Goal: Task Accomplishment & Management: Manage account settings

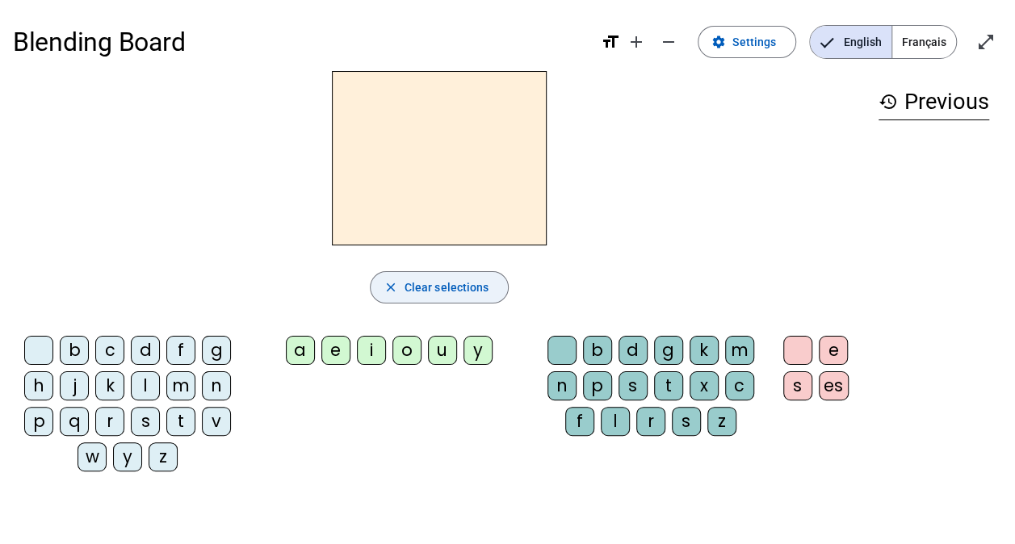
click at [386, 293] on mat-icon "close" at bounding box center [391, 287] width 15 height 15
click at [762, 48] on span "Settings" at bounding box center [754, 41] width 44 height 19
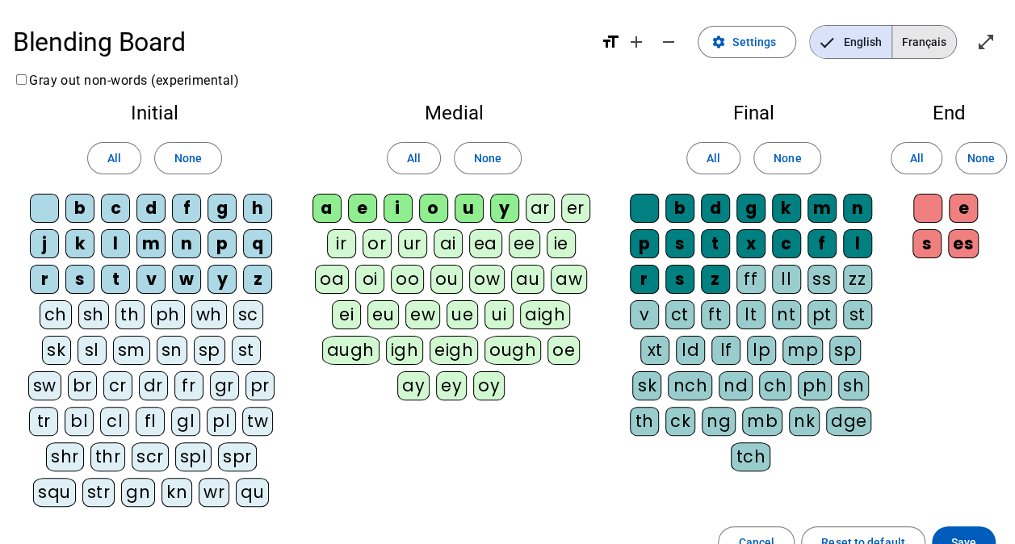
click at [927, 46] on span "Français" at bounding box center [924, 42] width 64 height 32
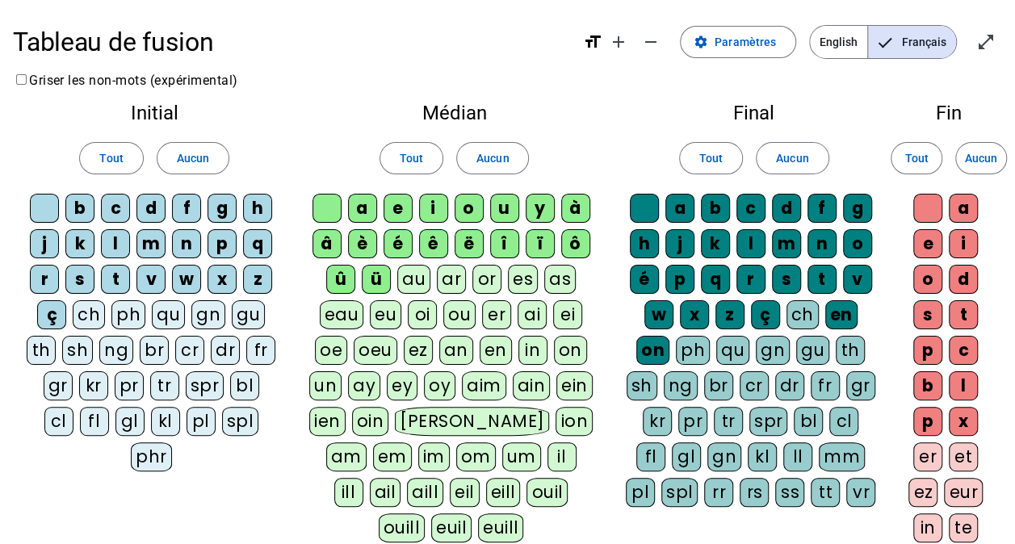
click at [52, 203] on div at bounding box center [44, 208] width 29 height 29
drag, startPoint x: 78, startPoint y: 208, endPoint x: 91, endPoint y: 209, distance: 13.8
click at [79, 208] on div "b" at bounding box center [79, 208] width 29 height 29
click at [117, 208] on div "c" at bounding box center [115, 208] width 29 height 29
drag, startPoint x: 117, startPoint y: 208, endPoint x: 151, endPoint y: 209, distance: 34.0
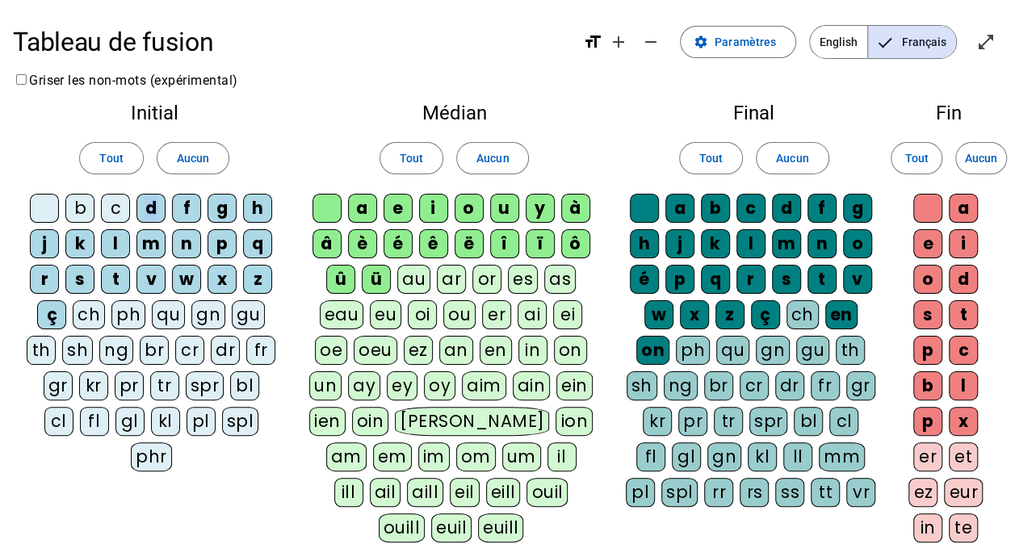
click at [151, 209] on div "d" at bounding box center [150, 208] width 29 height 29
drag, startPoint x: 151, startPoint y: 209, endPoint x: 196, endPoint y: 216, distance: 45.8
click at [196, 216] on div "f" at bounding box center [186, 208] width 29 height 29
click at [228, 208] on div "g" at bounding box center [222, 208] width 29 height 29
click at [257, 208] on div "h" at bounding box center [257, 208] width 29 height 29
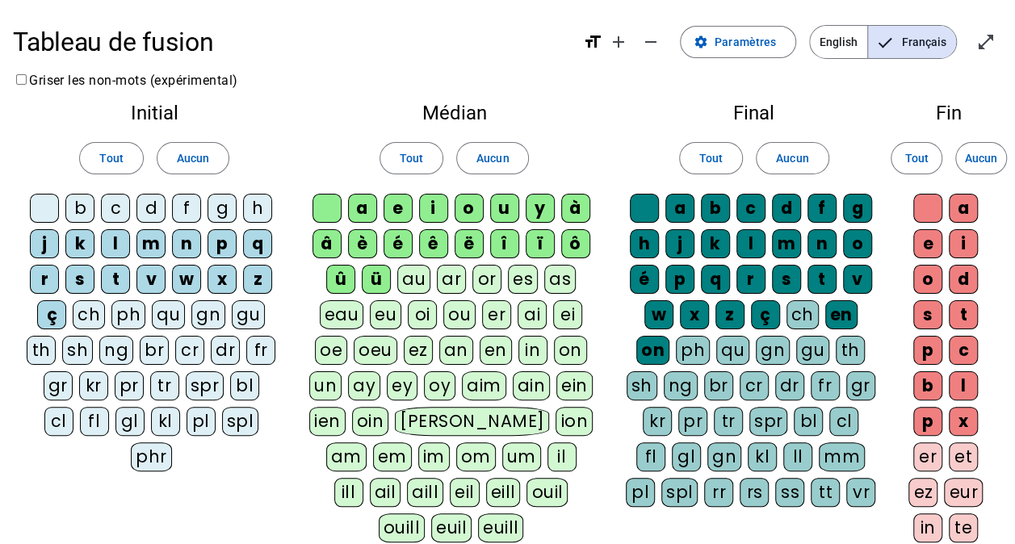
click at [44, 242] on div "j" at bounding box center [44, 243] width 29 height 29
drag, startPoint x: 78, startPoint y: 239, endPoint x: 90, endPoint y: 242, distance: 13.3
click at [80, 239] on div "k" at bounding box center [79, 243] width 29 height 29
click at [115, 243] on div "l" at bounding box center [115, 243] width 29 height 29
click at [153, 238] on div "m" at bounding box center [150, 243] width 29 height 29
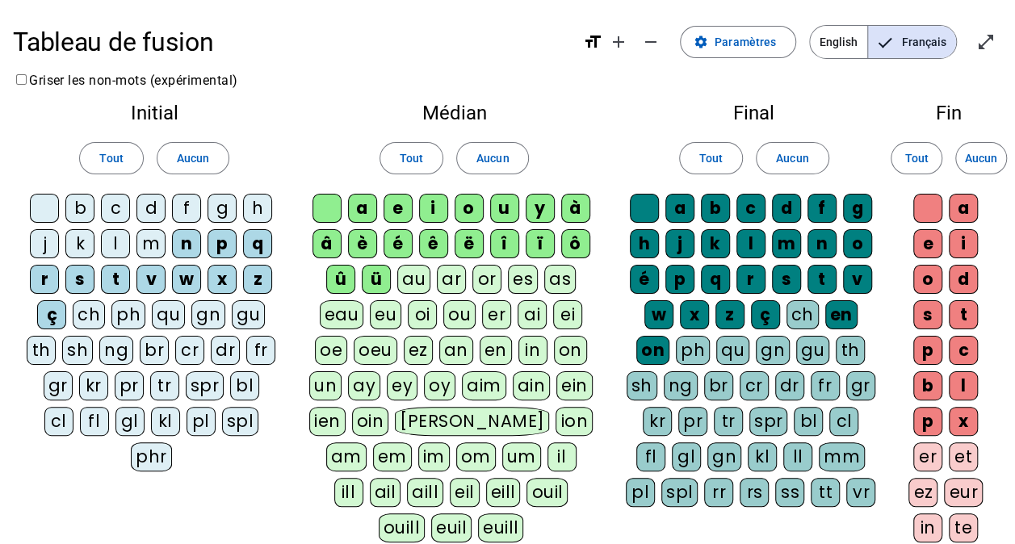
drag, startPoint x: 182, startPoint y: 239, endPoint x: 201, endPoint y: 244, distance: 20.0
click at [184, 239] on div "n" at bounding box center [186, 243] width 29 height 29
click at [230, 241] on div "p" at bounding box center [222, 243] width 29 height 29
click at [253, 240] on div "q" at bounding box center [257, 243] width 29 height 29
click at [47, 274] on div "r" at bounding box center [44, 279] width 29 height 29
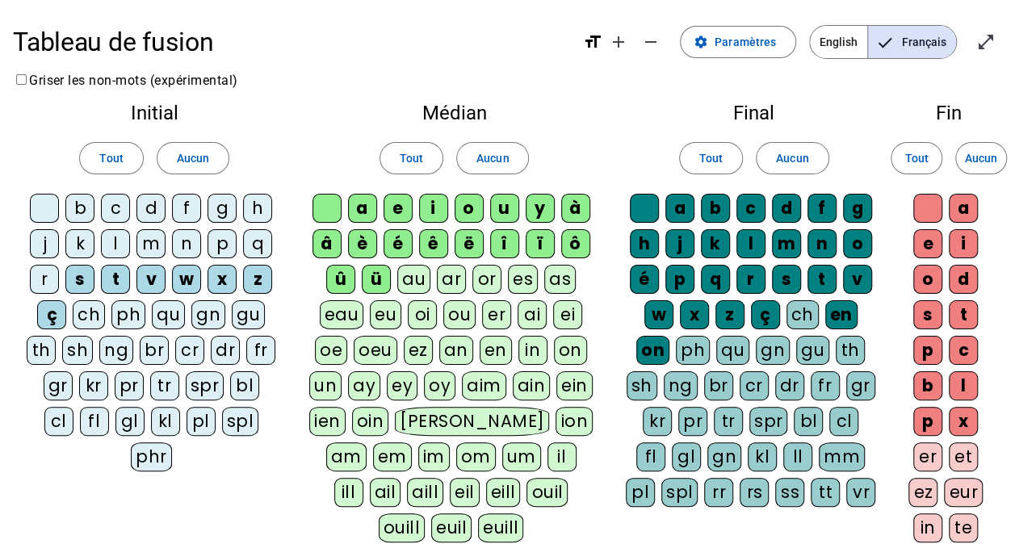
click at [79, 274] on div "s" at bounding box center [79, 279] width 29 height 29
click at [120, 271] on div "t" at bounding box center [115, 279] width 29 height 29
click at [151, 275] on div "v" at bounding box center [150, 279] width 29 height 29
drag, startPoint x: 151, startPoint y: 275, endPoint x: 275, endPoint y: 142, distance: 181.7
click at [275, 142] on div "Tout Aucun" at bounding box center [155, 158] width 258 height 45
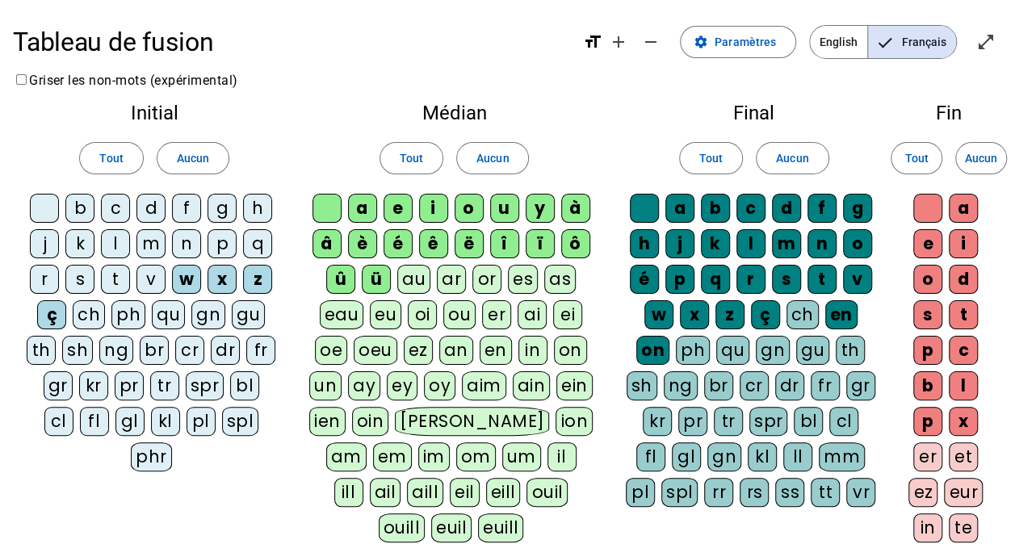
drag, startPoint x: 329, startPoint y: 210, endPoint x: 357, endPoint y: 210, distance: 27.5
click at [331, 210] on div at bounding box center [327, 208] width 29 height 29
drag, startPoint x: 363, startPoint y: 208, endPoint x: 384, endPoint y: 208, distance: 21.0
click at [370, 208] on div "a" at bounding box center [362, 208] width 29 height 29
click at [395, 208] on div "e" at bounding box center [398, 208] width 29 height 29
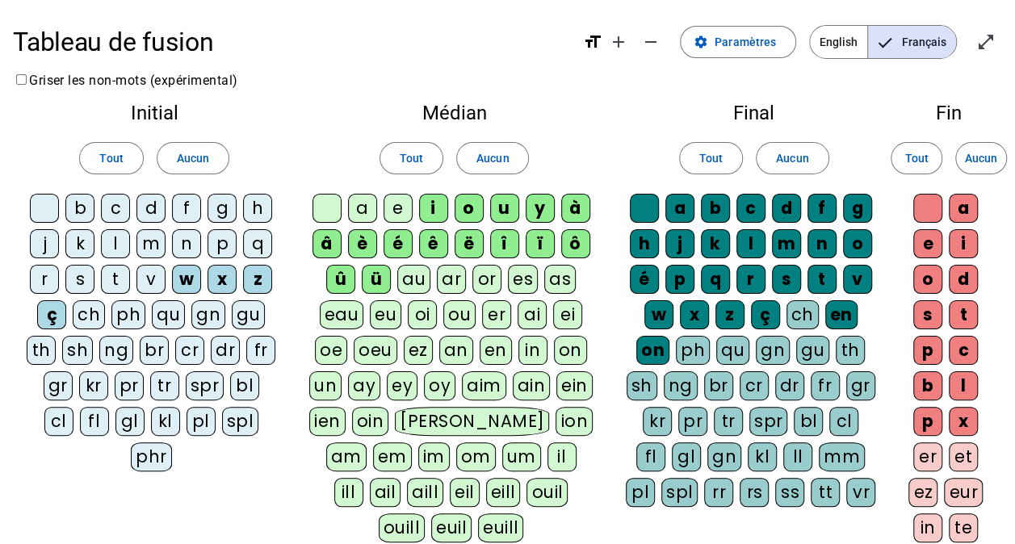
click at [434, 212] on div "i" at bounding box center [433, 208] width 29 height 29
click at [464, 208] on div "o" at bounding box center [469, 208] width 29 height 29
click at [501, 207] on div "u" at bounding box center [504, 208] width 29 height 29
click at [536, 207] on div "y" at bounding box center [540, 208] width 29 height 29
click at [571, 308] on div "ei" at bounding box center [567, 314] width 29 height 29
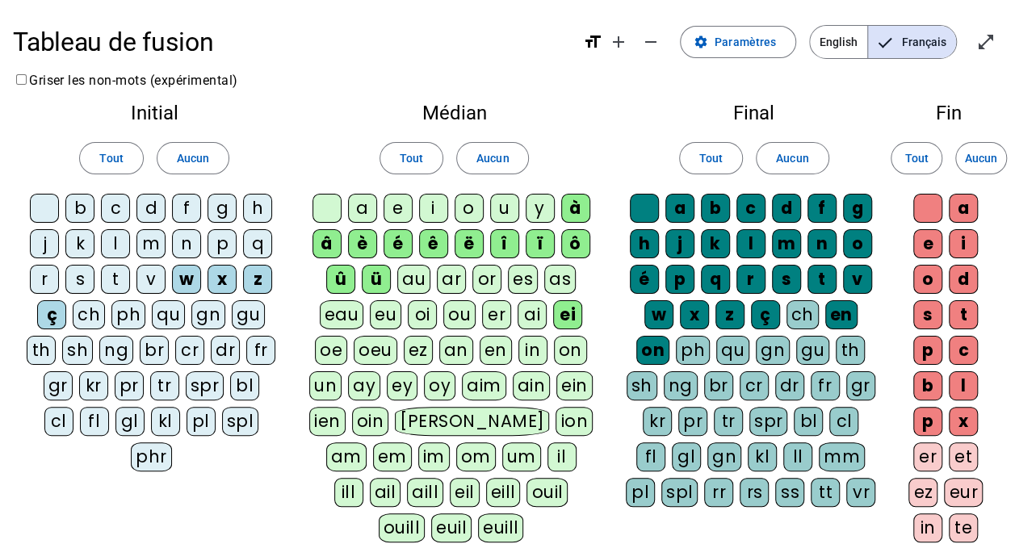
click at [638, 207] on div at bounding box center [644, 208] width 29 height 29
click at [860, 211] on div "g" at bounding box center [857, 208] width 29 height 29
click at [754, 244] on div "l" at bounding box center [750, 243] width 29 height 29
click at [826, 242] on div "n" at bounding box center [822, 243] width 29 height 29
click at [675, 279] on div "p" at bounding box center [679, 279] width 29 height 29
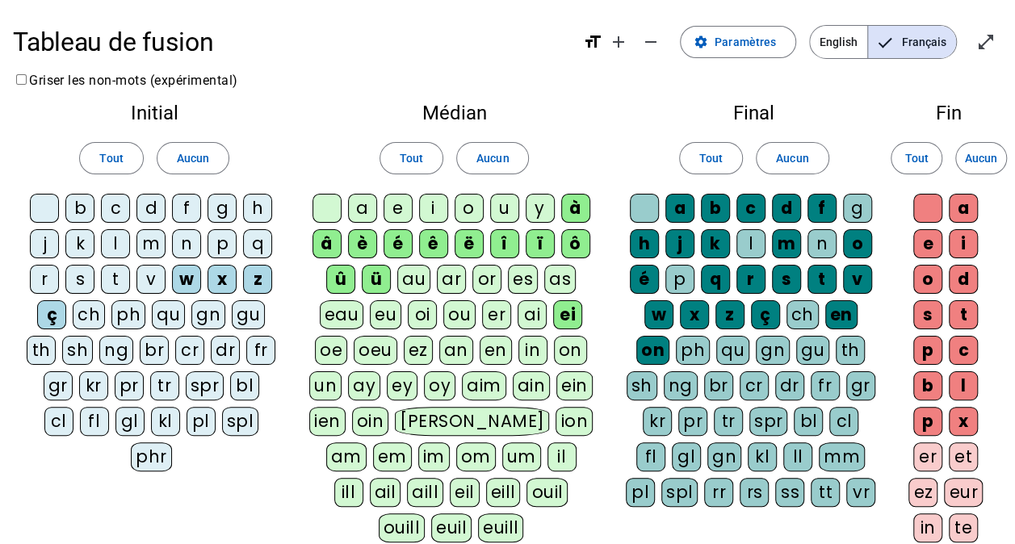
click at [853, 279] on div "v" at bounding box center [857, 279] width 29 height 29
click at [932, 208] on div at bounding box center [927, 208] width 29 height 29
click at [927, 249] on div "e" at bounding box center [927, 243] width 29 height 29
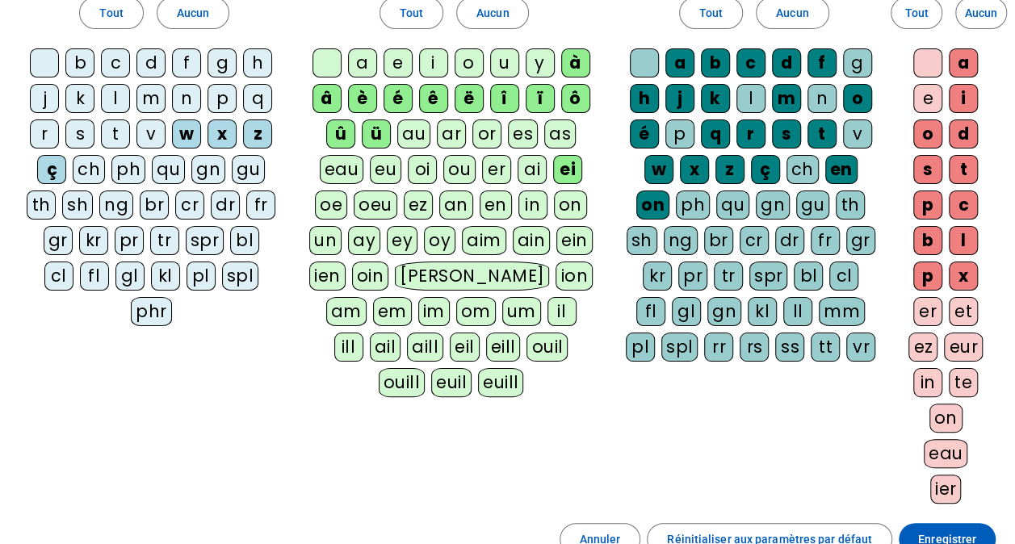
scroll to position [166, 0]
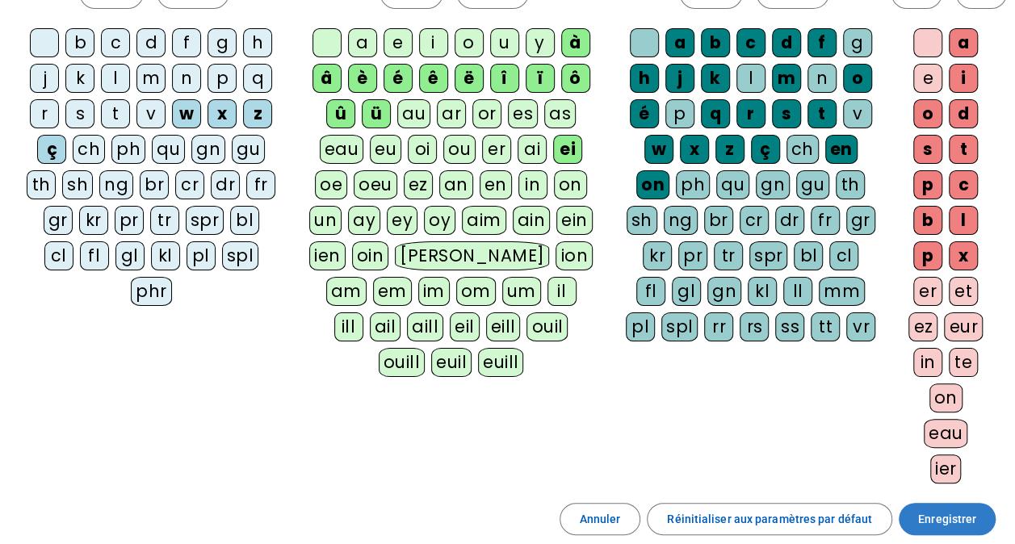
click at [947, 514] on span "Enregistrer" at bounding box center [947, 519] width 58 height 19
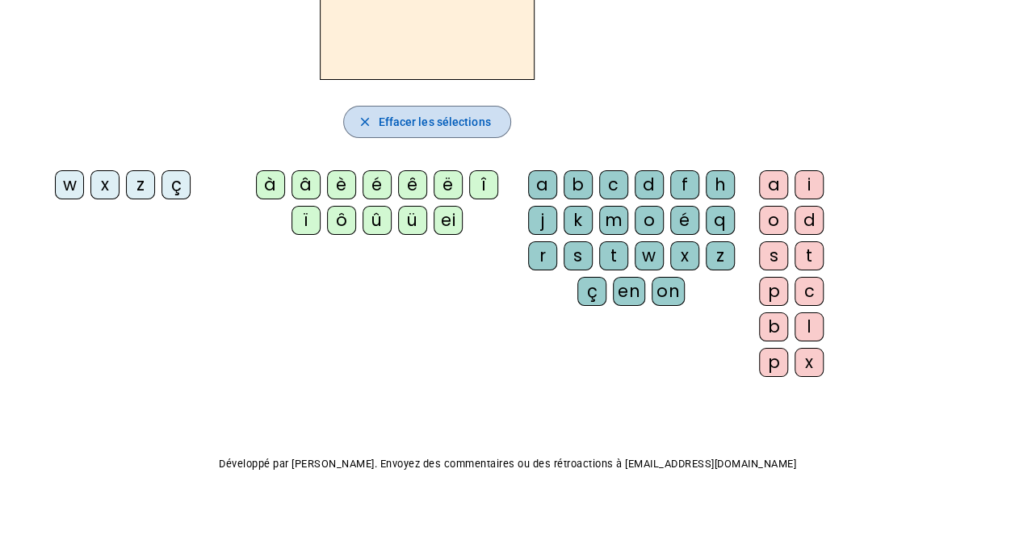
click at [450, 125] on span "Effacer les sélections" at bounding box center [434, 121] width 112 height 19
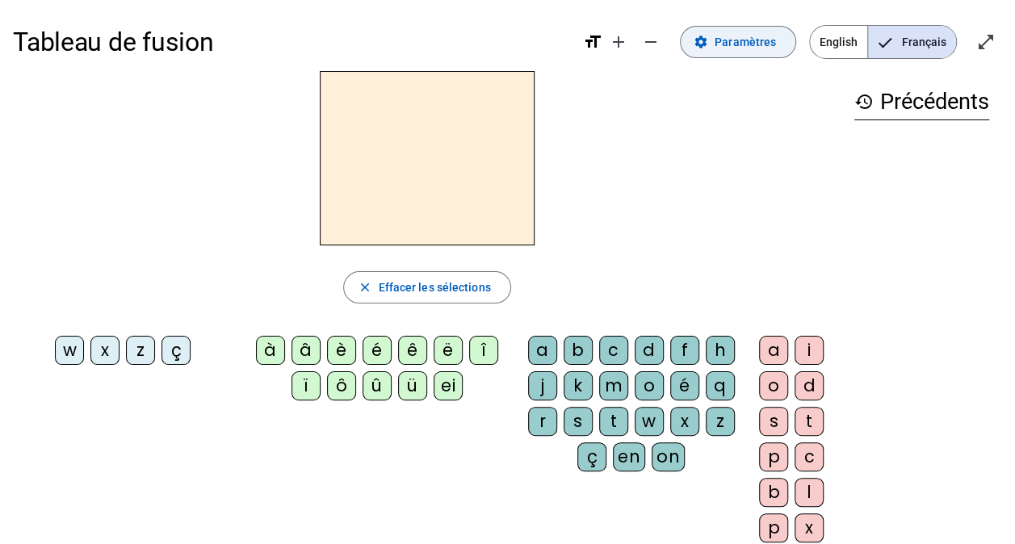
click at [721, 50] on span "Paramètres" at bounding box center [745, 41] width 61 height 19
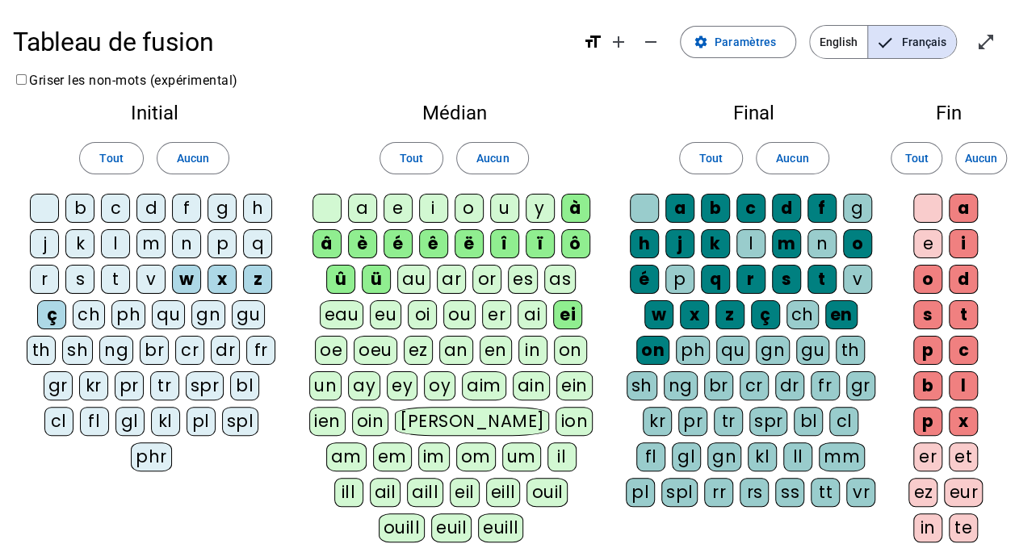
click at [184, 281] on div "w" at bounding box center [186, 279] width 29 height 29
click at [219, 279] on div "x" at bounding box center [222, 279] width 29 height 29
click at [255, 279] on div "z" at bounding box center [257, 279] width 29 height 29
drag, startPoint x: 48, startPoint y: 312, endPoint x: 74, endPoint y: 313, distance: 25.9
click at [49, 312] on div "ç" at bounding box center [51, 314] width 29 height 29
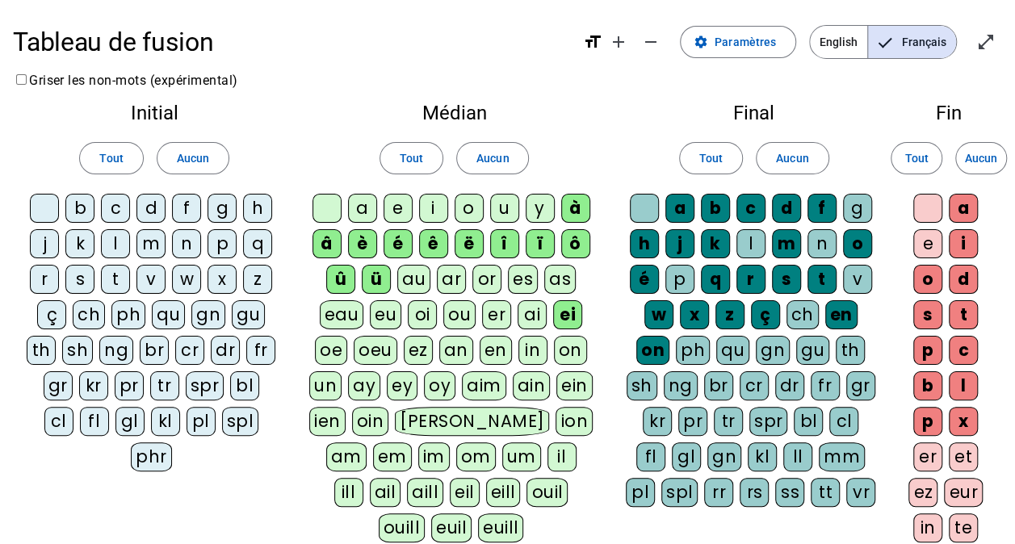
click at [97, 315] on div "ch" at bounding box center [89, 314] width 32 height 29
drag, startPoint x: 129, startPoint y: 313, endPoint x: 144, endPoint y: 313, distance: 14.5
click at [131, 313] on div "ph" at bounding box center [128, 314] width 34 height 29
click at [166, 313] on div "qu" at bounding box center [168, 314] width 33 height 29
drag, startPoint x: 202, startPoint y: 312, endPoint x: 213, endPoint y: 314, distance: 11.6
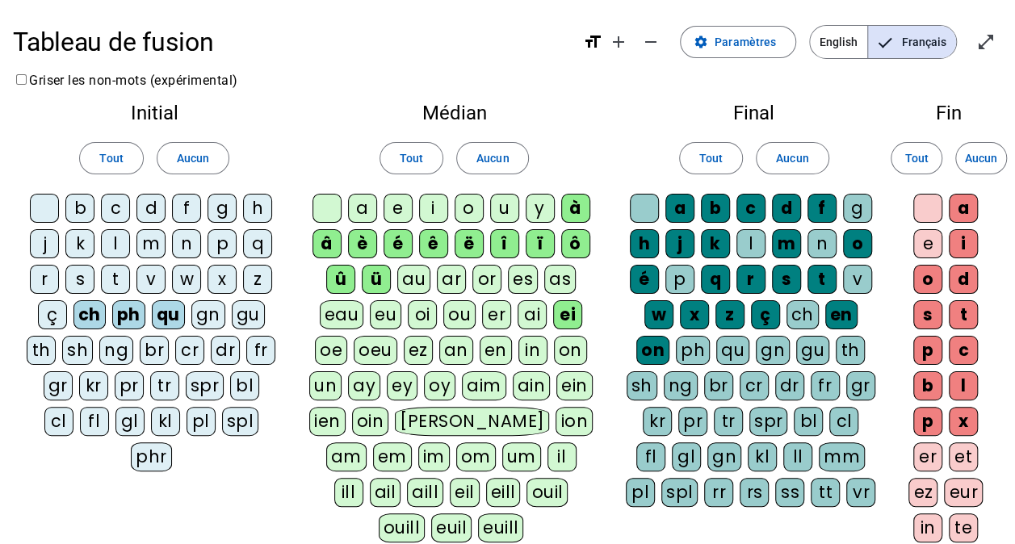
click at [208, 313] on div "gn" at bounding box center [208, 314] width 34 height 29
click at [245, 315] on div "gu" at bounding box center [247, 314] width 33 height 29
drag, startPoint x: 40, startPoint y: 347, endPoint x: 77, endPoint y: 346, distance: 36.4
click at [45, 347] on div "th" at bounding box center [41, 350] width 29 height 29
drag, startPoint x: 79, startPoint y: 346, endPoint x: 128, endPoint y: 346, distance: 48.5
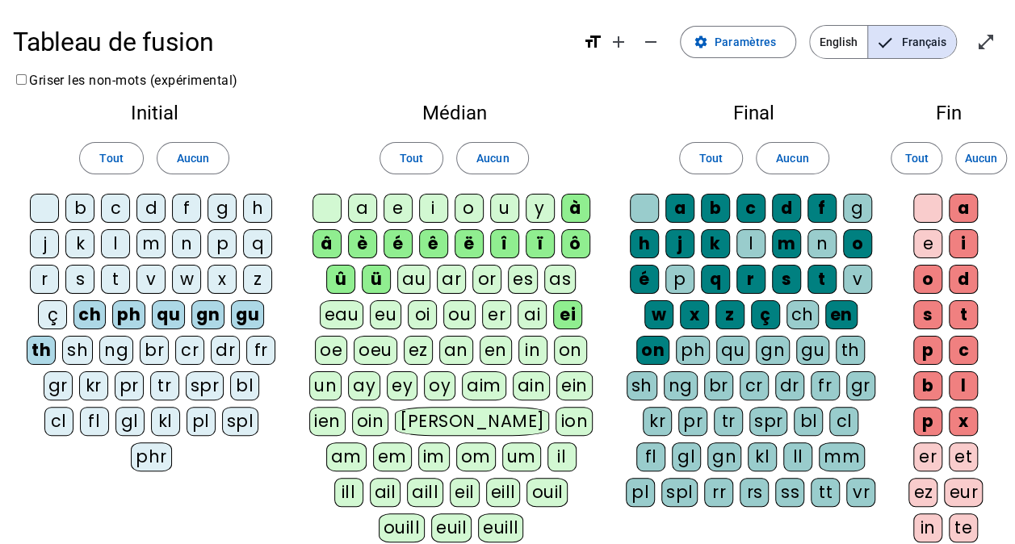
click at [81, 346] on div "sh" at bounding box center [77, 350] width 31 height 29
click at [120, 348] on div "ng" at bounding box center [117, 350] width 34 height 29
drag, startPoint x: 145, startPoint y: 347, endPoint x: 156, endPoint y: 348, distance: 10.5
click at [156, 348] on div "br" at bounding box center [154, 350] width 29 height 29
drag, startPoint x: 156, startPoint y: 348, endPoint x: 208, endPoint y: 462, distance: 125.4
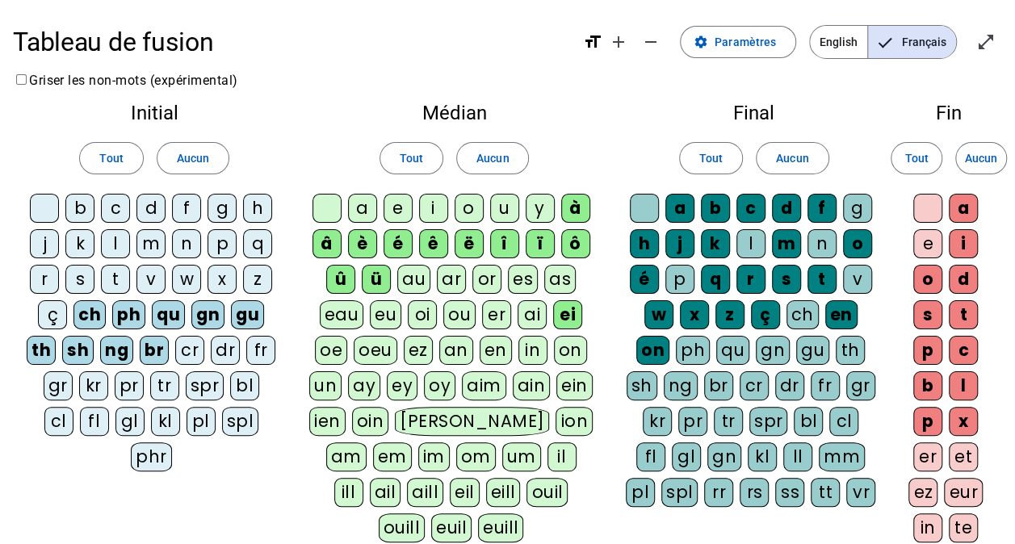
click at [204, 463] on div "Initial Tout Aucun b c d f g h j k l m n p q r s t v w x z ç ch ph qu gn gu th …" at bounding box center [507, 379] width 989 height 578
click at [199, 347] on div "cr" at bounding box center [189, 350] width 29 height 29
drag, startPoint x: 199, startPoint y: 347, endPoint x: 224, endPoint y: 351, distance: 26.2
click at [224, 351] on div "dr" at bounding box center [225, 350] width 29 height 29
click at [262, 352] on div "fr" at bounding box center [260, 350] width 29 height 29
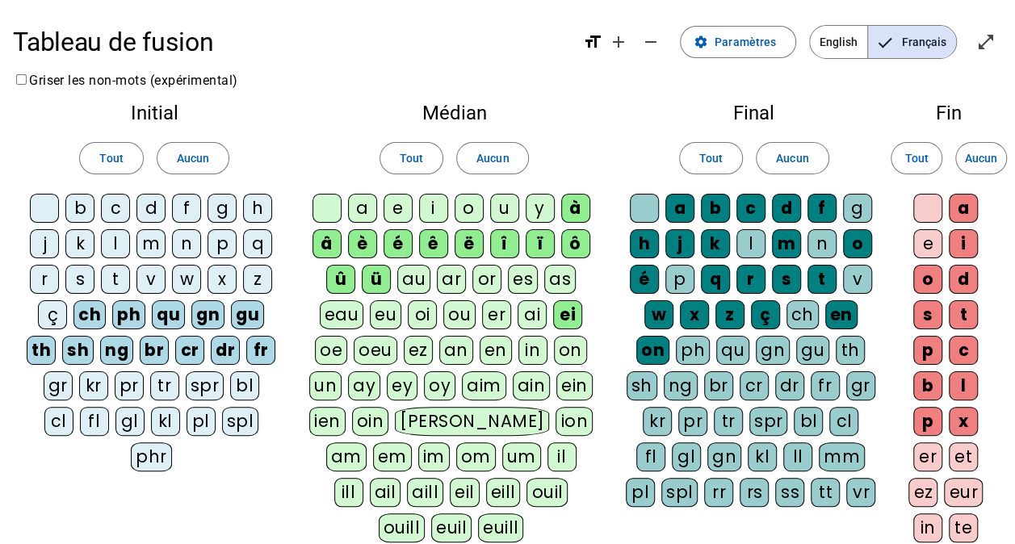
click at [44, 380] on div "gr" at bounding box center [58, 385] width 29 height 29
click at [85, 384] on div "kr" at bounding box center [93, 385] width 29 height 29
click at [115, 382] on div "pr" at bounding box center [129, 385] width 29 height 29
click at [150, 378] on div "tr" at bounding box center [164, 385] width 29 height 29
drag, startPoint x: 180, startPoint y: 383, endPoint x: 209, endPoint y: 385, distance: 29.2
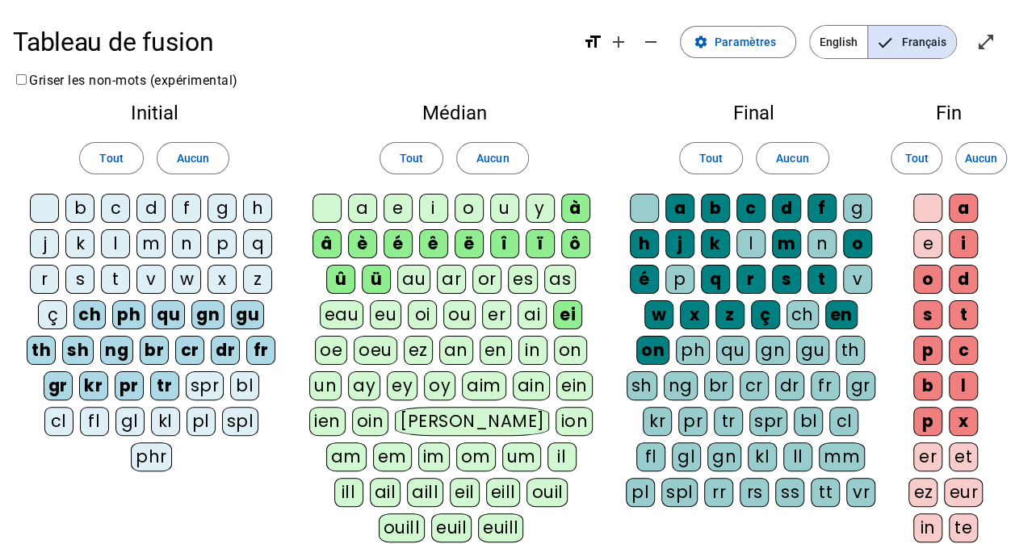
click at [186, 383] on div "spr" at bounding box center [205, 385] width 39 height 29
click at [231, 381] on div "bl" at bounding box center [245, 385] width 29 height 29
click at [73, 407] on div "cl" at bounding box center [58, 421] width 29 height 29
click at [80, 420] on div "fl" at bounding box center [94, 421] width 29 height 29
drag, startPoint x: 53, startPoint y: 420, endPoint x: 74, endPoint y: 478, distance: 61.8
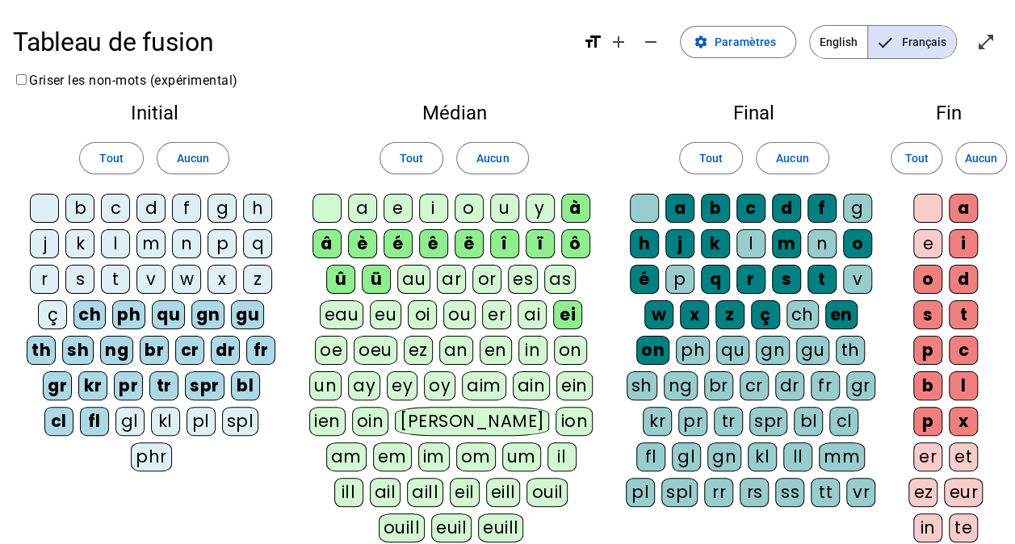
click at [73, 479] on div "Initial Tout Aucun b c d f g h j k l m n p q r s t v w x z ç ch ph qu gn gu th …" at bounding box center [507, 379] width 989 height 578
drag, startPoint x: 94, startPoint y: 425, endPoint x: 104, endPoint y: 425, distance: 10.5
click at [115, 425] on div "gl" at bounding box center [129, 421] width 29 height 29
click at [151, 423] on div "kl" at bounding box center [165, 421] width 29 height 29
click at [187, 423] on div "pl" at bounding box center [201, 421] width 29 height 29
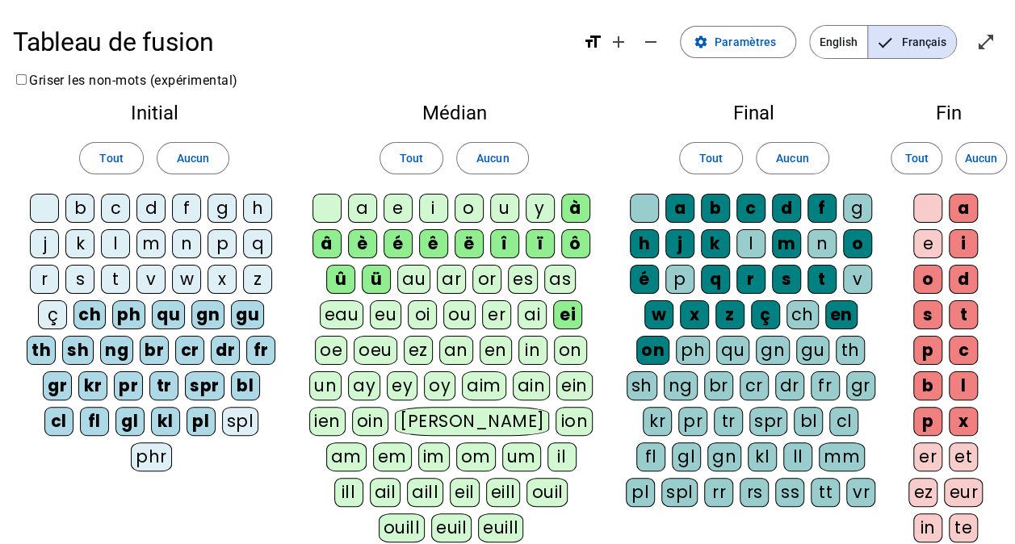
click at [222, 420] on div "spl" at bounding box center [240, 421] width 37 height 29
click at [172, 443] on div "phr" at bounding box center [151, 457] width 41 height 29
click at [185, 157] on span "Aucun" at bounding box center [193, 158] width 32 height 19
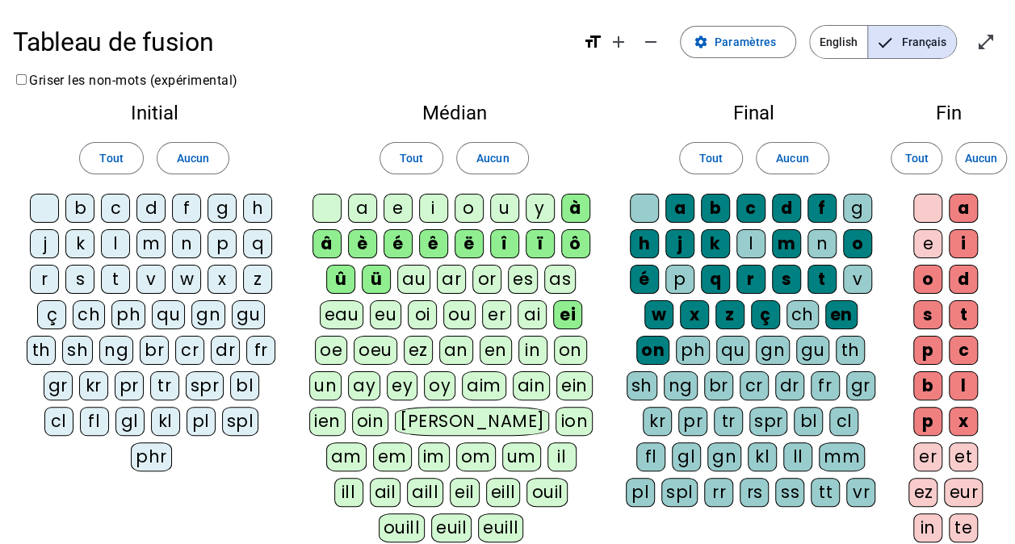
drag, startPoint x: 45, startPoint y: 204, endPoint x: 45, endPoint y: 216, distance: 12.1
click at [44, 204] on div at bounding box center [44, 208] width 29 height 29
click at [82, 208] on div "b" at bounding box center [79, 208] width 29 height 29
click at [121, 207] on div "c" at bounding box center [115, 208] width 29 height 29
drag, startPoint x: 147, startPoint y: 205, endPoint x: 162, endPoint y: 203, distance: 14.6
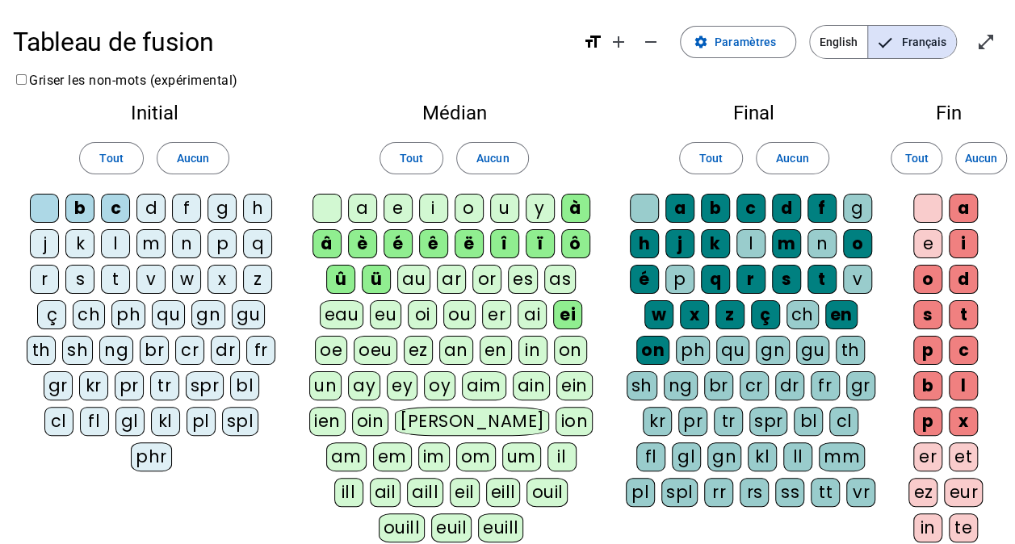
click at [149, 205] on div "d" at bounding box center [150, 208] width 29 height 29
click at [185, 203] on div "f" at bounding box center [186, 208] width 29 height 29
click at [218, 204] on div "g" at bounding box center [222, 208] width 29 height 29
drag, startPoint x: 258, startPoint y: 205, endPoint x: 244, endPoint y: 207, distance: 14.6
click at [258, 205] on div "h" at bounding box center [257, 208] width 29 height 29
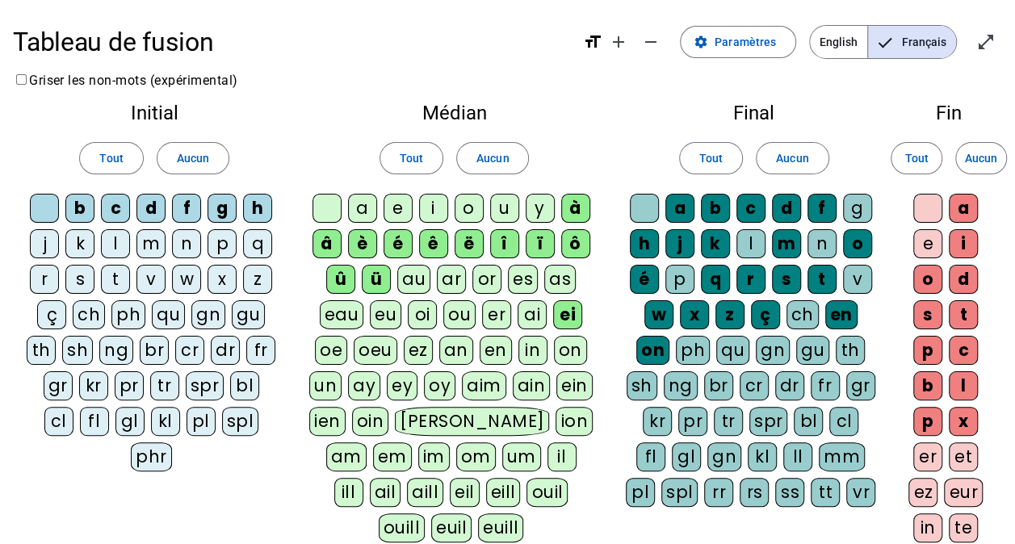
drag, startPoint x: 44, startPoint y: 247, endPoint x: 53, endPoint y: 247, distance: 9.7
click at [53, 247] on div "j" at bounding box center [44, 243] width 29 height 29
drag, startPoint x: 53, startPoint y: 247, endPoint x: 77, endPoint y: 249, distance: 23.5
click at [77, 249] on div "k" at bounding box center [79, 243] width 29 height 29
click at [120, 246] on div "l" at bounding box center [115, 243] width 29 height 29
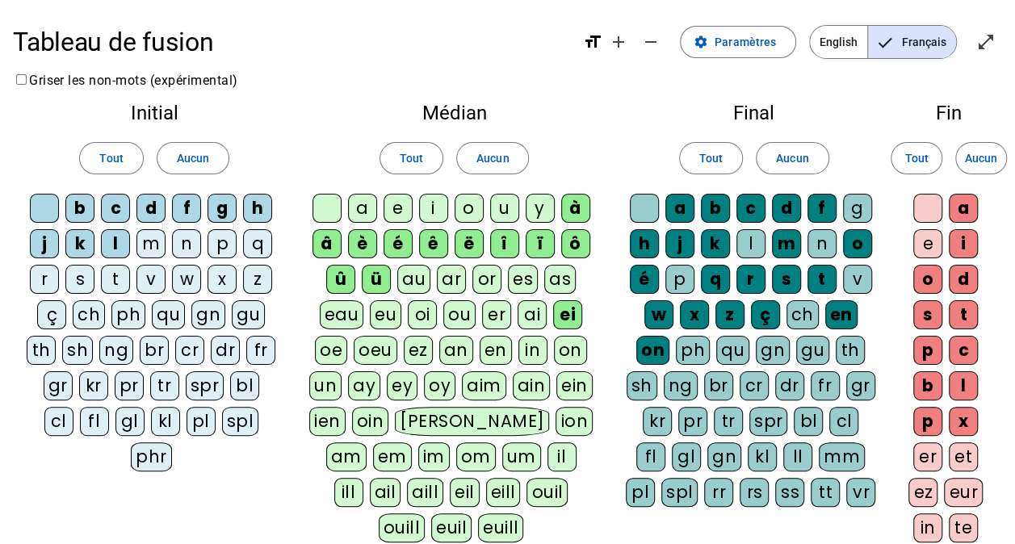
click at [150, 241] on div "m" at bounding box center [150, 243] width 29 height 29
click at [188, 245] on div "n" at bounding box center [186, 243] width 29 height 29
click at [220, 244] on div "p" at bounding box center [222, 243] width 29 height 29
click at [249, 242] on div "q" at bounding box center [257, 243] width 29 height 29
drag, startPoint x: 46, startPoint y: 276, endPoint x: 93, endPoint y: 279, distance: 46.9
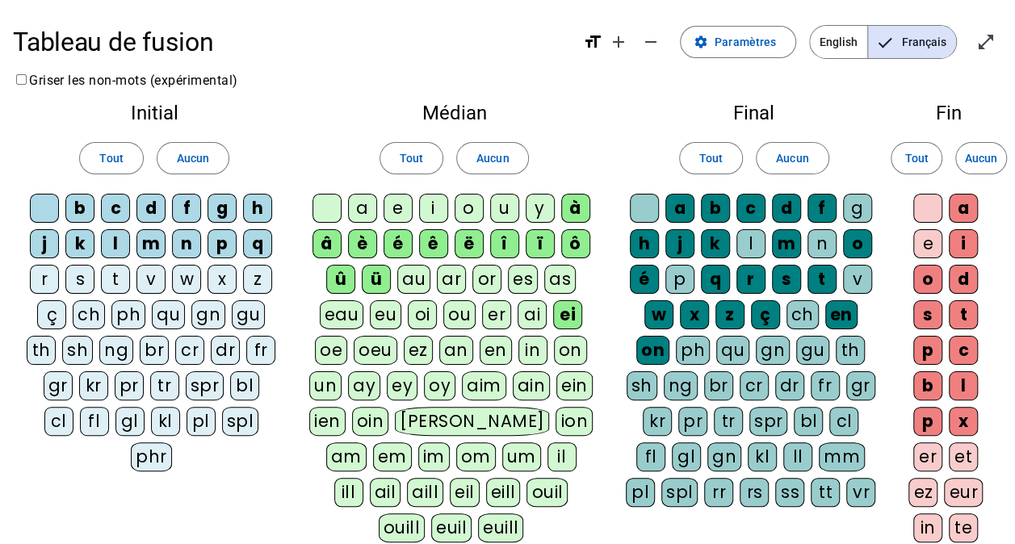
click at [61, 276] on letter-bubble "r" at bounding box center [48, 283] width 36 height 36
drag, startPoint x: 83, startPoint y: 279, endPoint x: 111, endPoint y: 278, distance: 28.3
click at [87, 279] on div "s" at bounding box center [79, 279] width 29 height 29
click at [117, 276] on div "t" at bounding box center [115, 279] width 29 height 29
click at [152, 276] on div "v" at bounding box center [150, 279] width 29 height 29
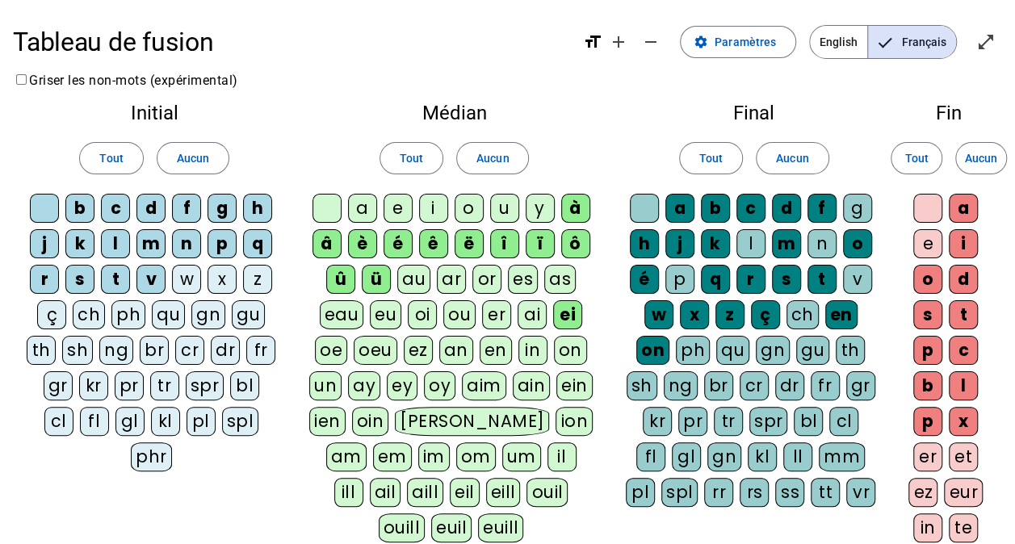
click at [328, 205] on div at bounding box center [327, 208] width 29 height 29
click at [362, 205] on div "a" at bounding box center [362, 208] width 29 height 29
click at [401, 205] on div "e" at bounding box center [398, 208] width 29 height 29
click at [433, 203] on div "i" at bounding box center [433, 208] width 29 height 29
click at [464, 203] on div "o" at bounding box center [469, 208] width 29 height 29
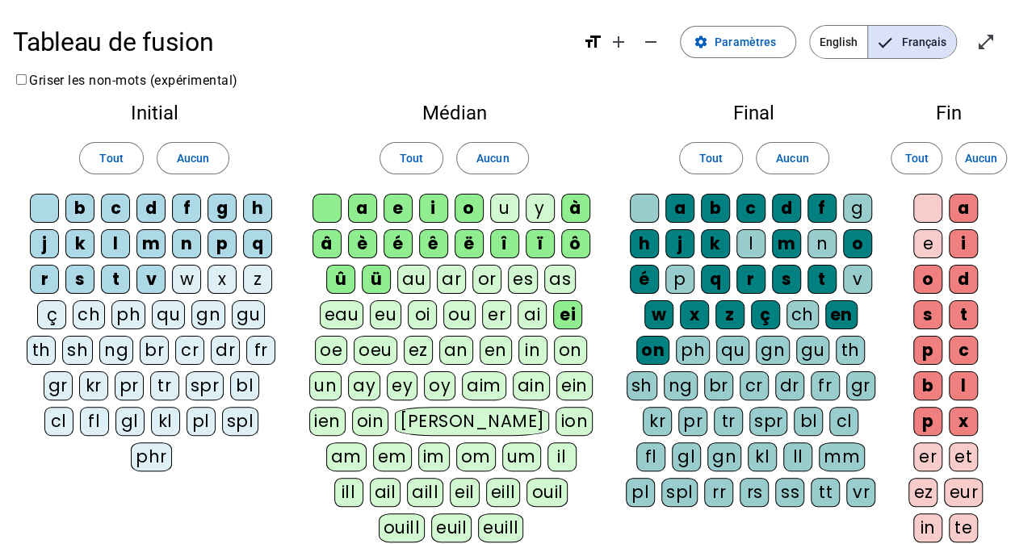
click at [499, 204] on div "u" at bounding box center [504, 208] width 29 height 29
click at [537, 203] on div "y" at bounding box center [540, 208] width 29 height 29
click at [570, 205] on div "à" at bounding box center [575, 208] width 29 height 29
click at [322, 244] on div "â" at bounding box center [327, 243] width 29 height 29
drag, startPoint x: 362, startPoint y: 245, endPoint x: 375, endPoint y: 245, distance: 12.9
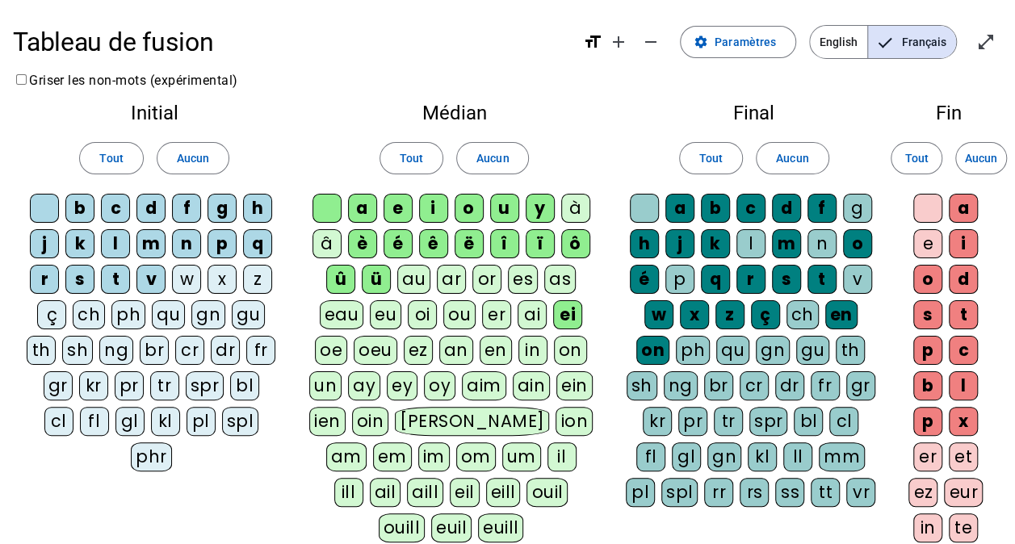
click at [375, 245] on div "è" at bounding box center [362, 243] width 29 height 29
drag, startPoint x: 375, startPoint y: 245, endPoint x: 422, endPoint y: 246, distance: 46.9
click at [394, 246] on div "é" at bounding box center [398, 243] width 29 height 29
click at [430, 241] on div "ê" at bounding box center [433, 243] width 29 height 29
click at [471, 244] on div "ë" at bounding box center [469, 243] width 29 height 29
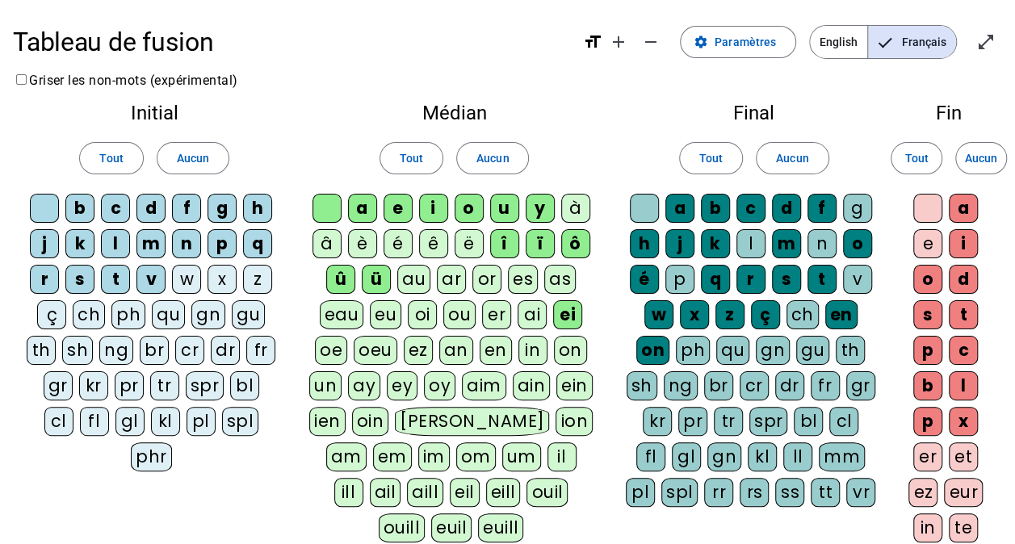
click at [494, 244] on div "î" at bounding box center [504, 243] width 29 height 29
drag, startPoint x: 532, startPoint y: 244, endPoint x: 543, endPoint y: 243, distance: 11.3
click at [537, 243] on div "ï" at bounding box center [540, 243] width 29 height 29
click at [568, 241] on div "ô" at bounding box center [575, 243] width 29 height 29
drag, startPoint x: 340, startPoint y: 278, endPoint x: 349, endPoint y: 279, distance: 9.0
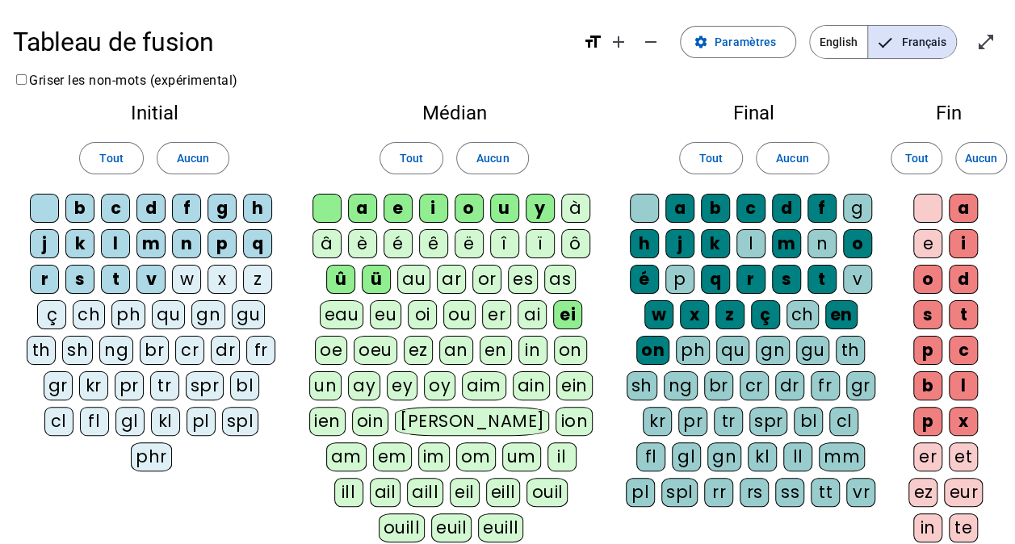
click at [349, 279] on div "û" at bounding box center [340, 279] width 29 height 29
drag, startPoint x: 349, startPoint y: 279, endPoint x: 376, endPoint y: 281, distance: 27.5
click at [376, 281] on div "ü" at bounding box center [376, 279] width 29 height 29
drag, startPoint x: 820, startPoint y: 315, endPoint x: 849, endPoint y: 309, distance: 29.6
click at [825, 315] on div "en" at bounding box center [841, 314] width 32 height 29
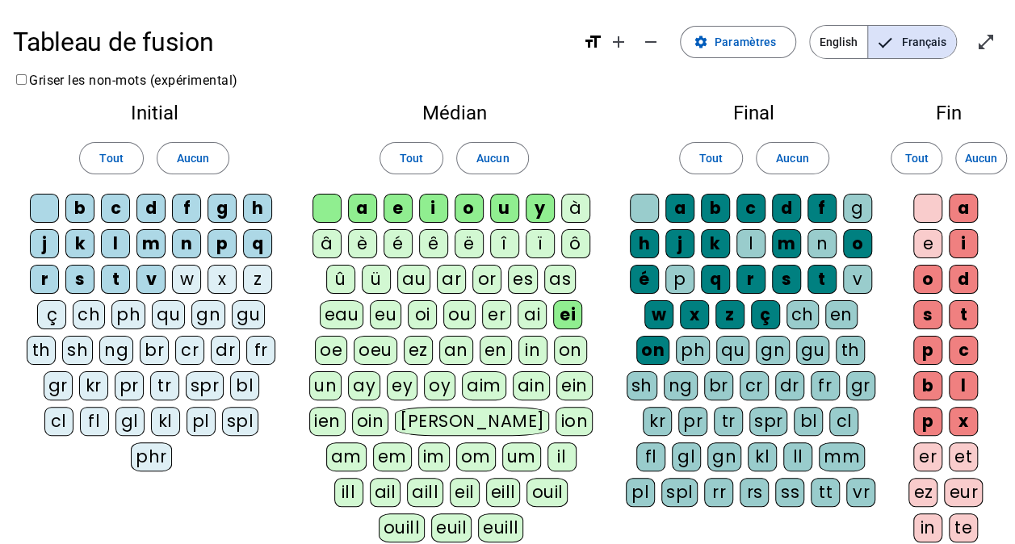
click at [669, 336] on div "on" at bounding box center [652, 350] width 33 height 29
click at [859, 205] on div "g" at bounding box center [857, 208] width 29 height 29
drag, startPoint x: 748, startPoint y: 238, endPoint x: 757, endPoint y: 243, distance: 10.1
click at [757, 243] on div "l" at bounding box center [750, 243] width 29 height 29
drag, startPoint x: 757, startPoint y: 243, endPoint x: 822, endPoint y: 244, distance: 65.4
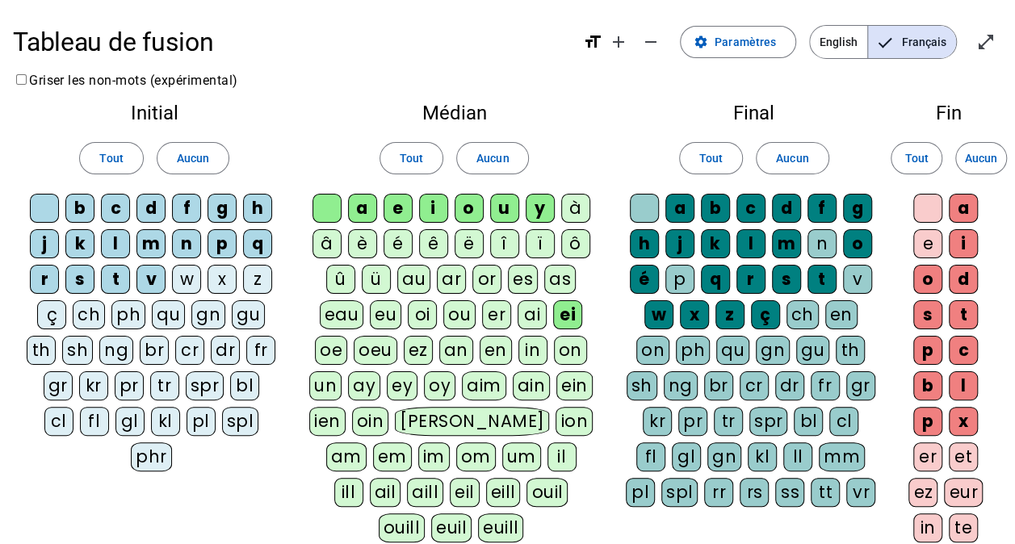
click at [822, 244] on div "n" at bounding box center [822, 243] width 29 height 29
drag, startPoint x: 682, startPoint y: 278, endPoint x: 842, endPoint y: 287, distance: 160.2
click at [687, 277] on div "p" at bounding box center [679, 279] width 29 height 29
click at [860, 276] on div "v" at bounding box center [857, 279] width 29 height 29
drag, startPoint x: 931, startPoint y: 200, endPoint x: 937, endPoint y: 239, distance: 39.2
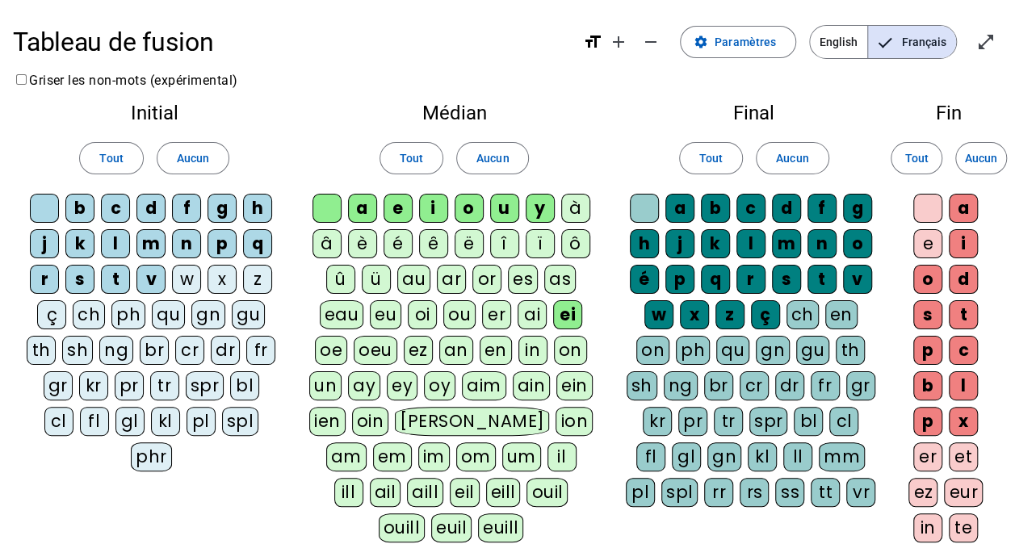
click at [932, 201] on div at bounding box center [927, 208] width 29 height 29
click at [924, 247] on div "e" at bounding box center [927, 243] width 29 height 29
click at [922, 417] on div "p" at bounding box center [927, 421] width 29 height 29
click at [958, 411] on div "x" at bounding box center [963, 421] width 29 height 29
click at [919, 384] on div "b" at bounding box center [927, 385] width 29 height 29
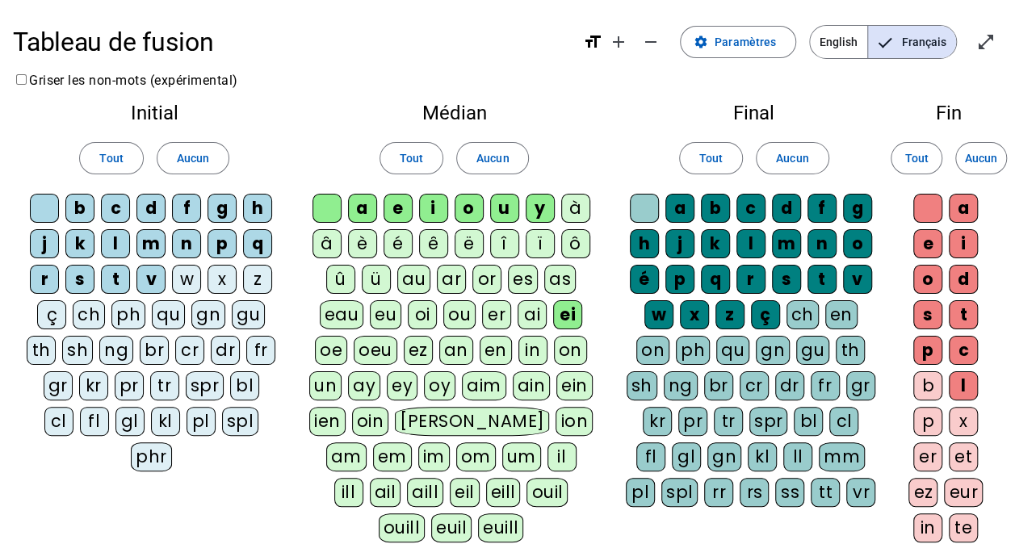
click at [963, 378] on div "l" at bounding box center [963, 385] width 29 height 29
click at [963, 347] on div "c" at bounding box center [963, 350] width 29 height 29
drag, startPoint x: 929, startPoint y: 349, endPoint x: 946, endPoint y: 354, distance: 17.6
click at [928, 349] on div "p" at bounding box center [927, 350] width 29 height 29
click at [929, 309] on div "s" at bounding box center [927, 314] width 29 height 29
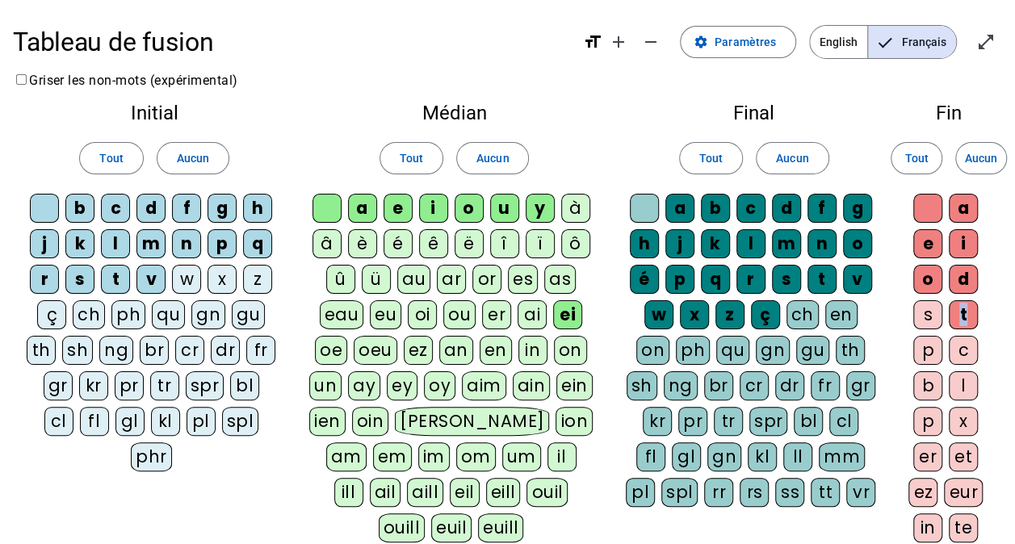
drag, startPoint x: 929, startPoint y: 309, endPoint x: 963, endPoint y: 317, distance: 34.9
click at [963, 317] on div "t" at bounding box center [963, 314] width 29 height 29
drag, startPoint x: 963, startPoint y: 317, endPoint x: 890, endPoint y: 328, distance: 73.4
click at [890, 328] on div "Final Tout Aucun a b c d f g h j k l m n o é p q r s t v w x z ç ch en on ph qu…" at bounding box center [753, 308] width 283 height 436
click at [922, 280] on div "o" at bounding box center [927, 279] width 29 height 29
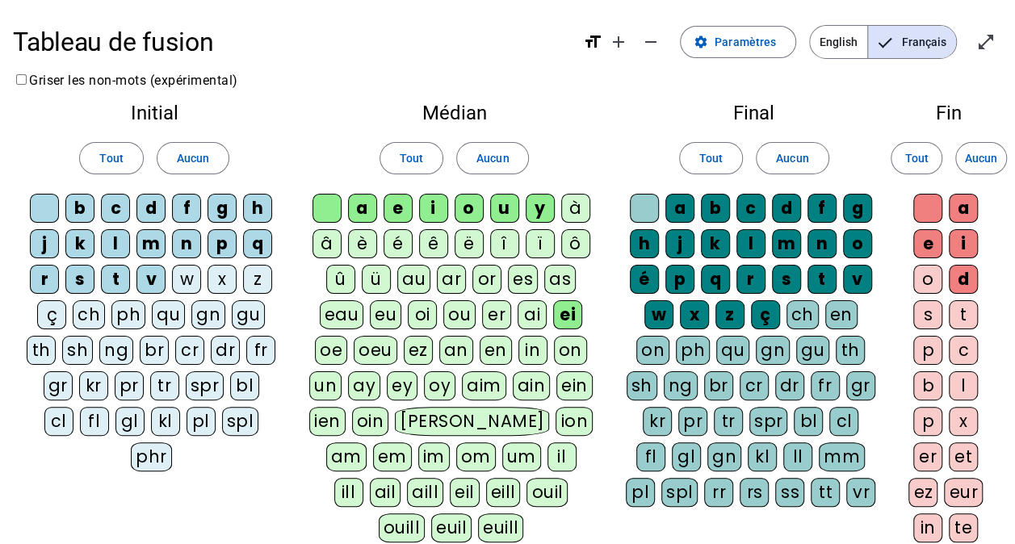
click at [962, 279] on div "d" at bounding box center [963, 279] width 29 height 29
click at [961, 242] on div "i" at bounding box center [963, 243] width 29 height 29
click at [959, 209] on div "a" at bounding box center [963, 208] width 29 height 29
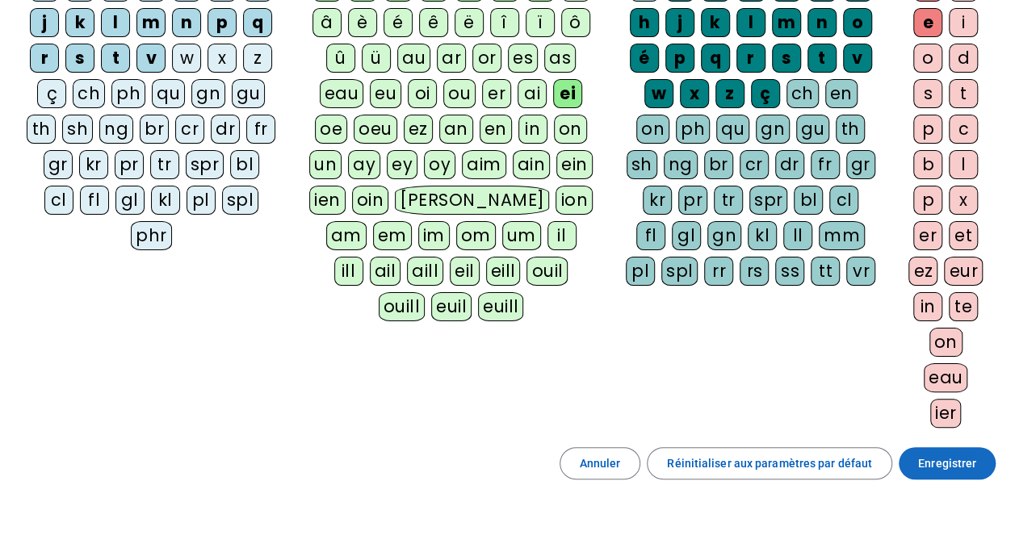
click at [971, 454] on span "Enregistrer" at bounding box center [947, 463] width 58 height 19
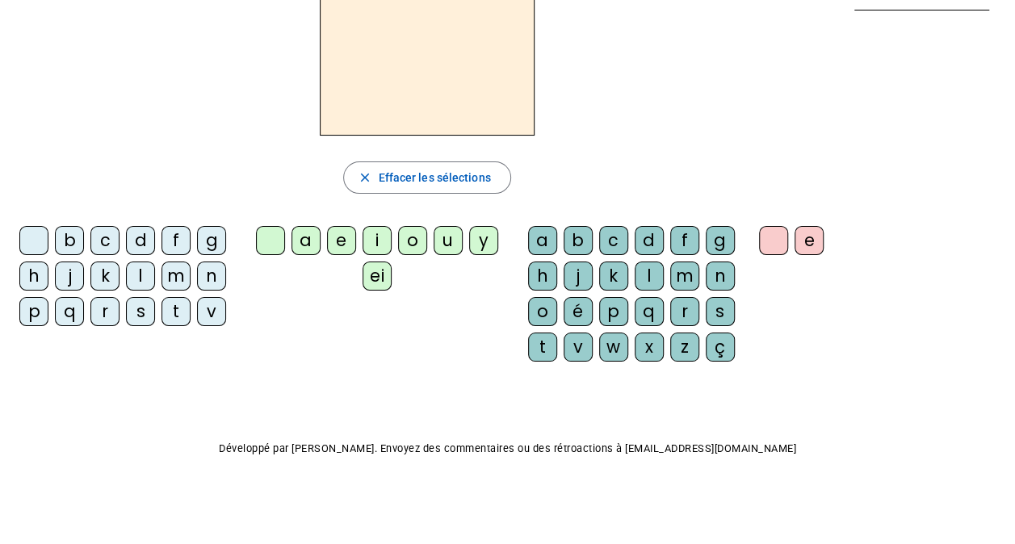
scroll to position [10, 0]
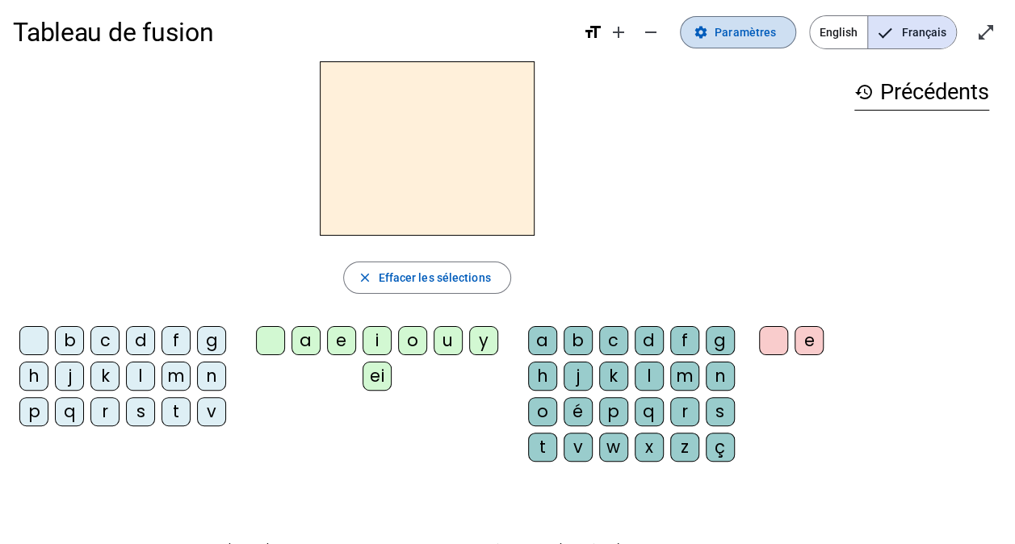
click at [770, 39] on span "Paramètres" at bounding box center [745, 32] width 61 height 19
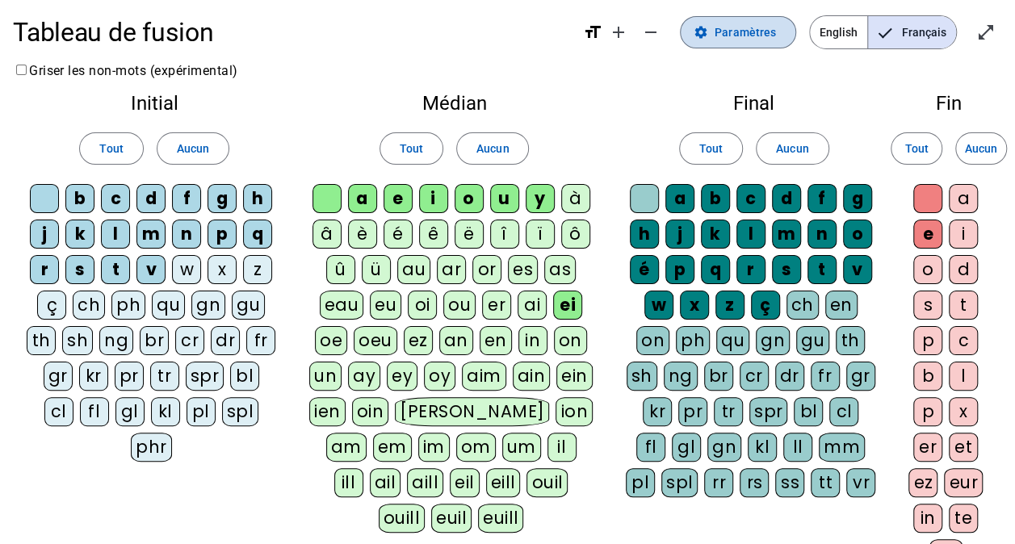
click at [770, 39] on span "Paramètres" at bounding box center [745, 32] width 61 height 19
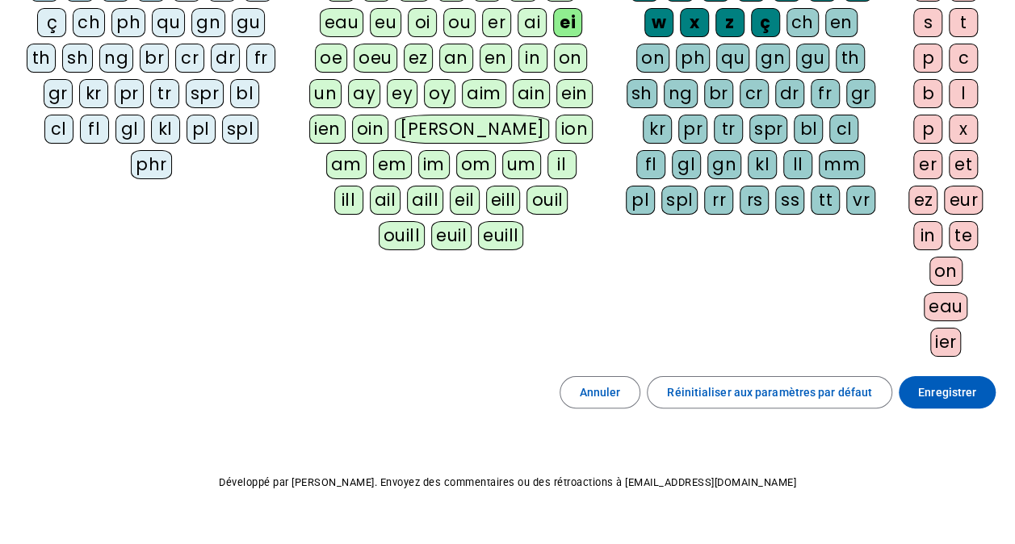
scroll to position [305, 0]
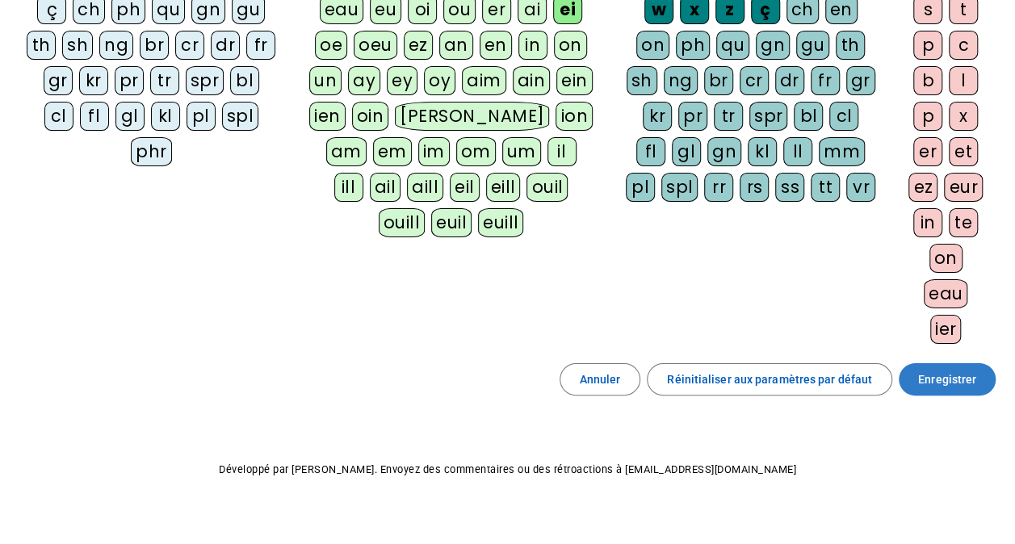
click at [968, 375] on span "Enregistrer" at bounding box center [947, 379] width 58 height 19
